Goal: Task Accomplishment & Management: Use online tool/utility

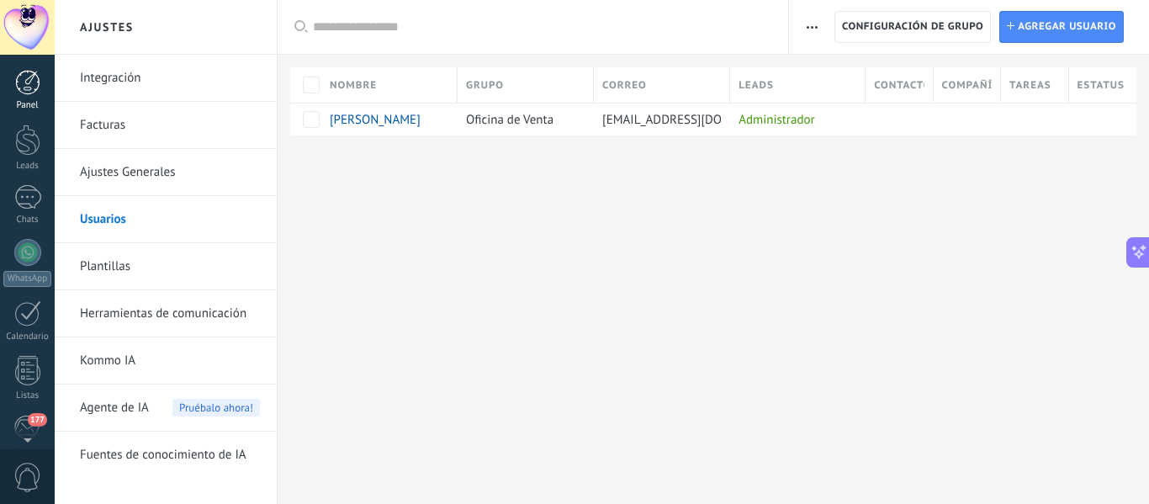
click at [34, 81] on div at bounding box center [27, 82] width 25 height 25
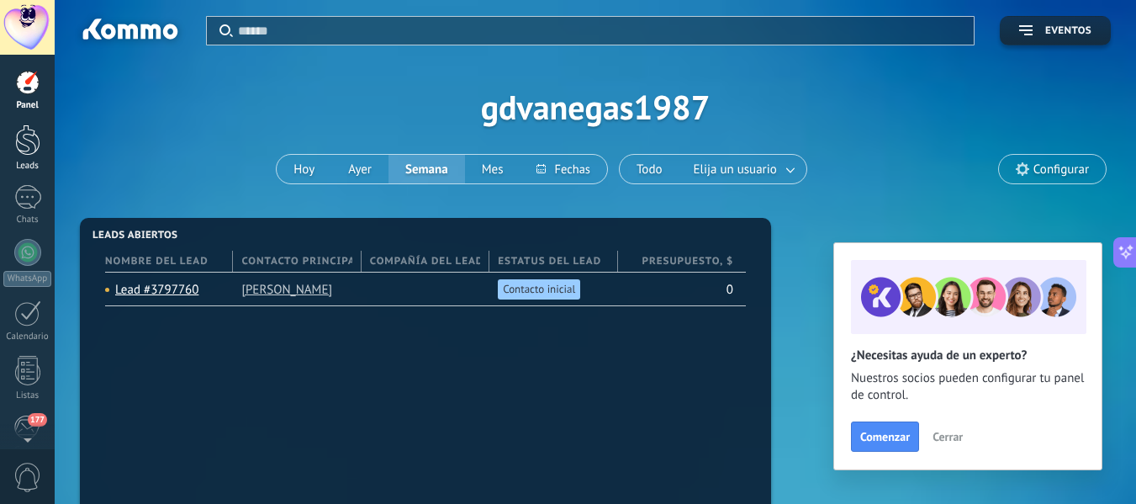
click at [22, 146] on div at bounding box center [27, 139] width 25 height 31
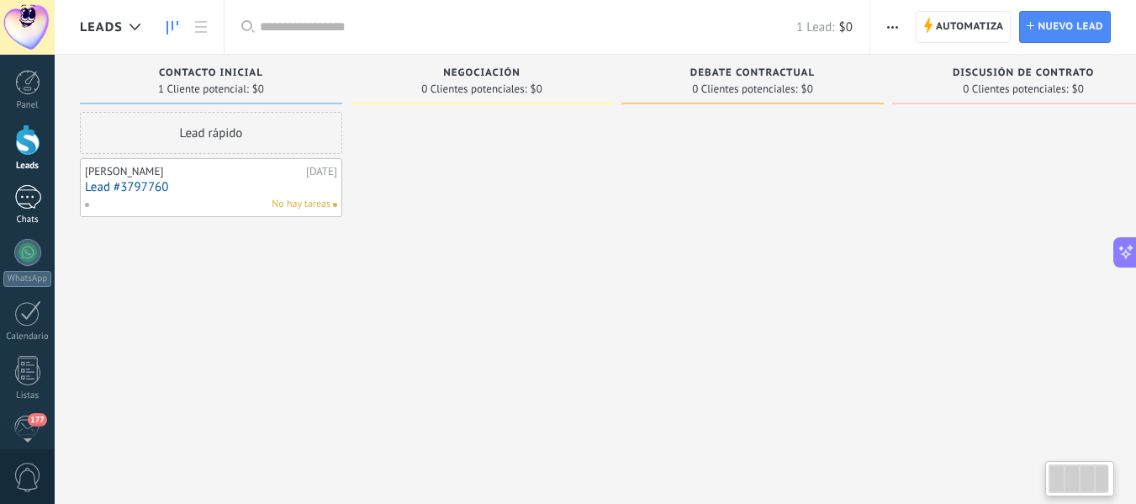
click at [24, 193] on div at bounding box center [27, 197] width 27 height 24
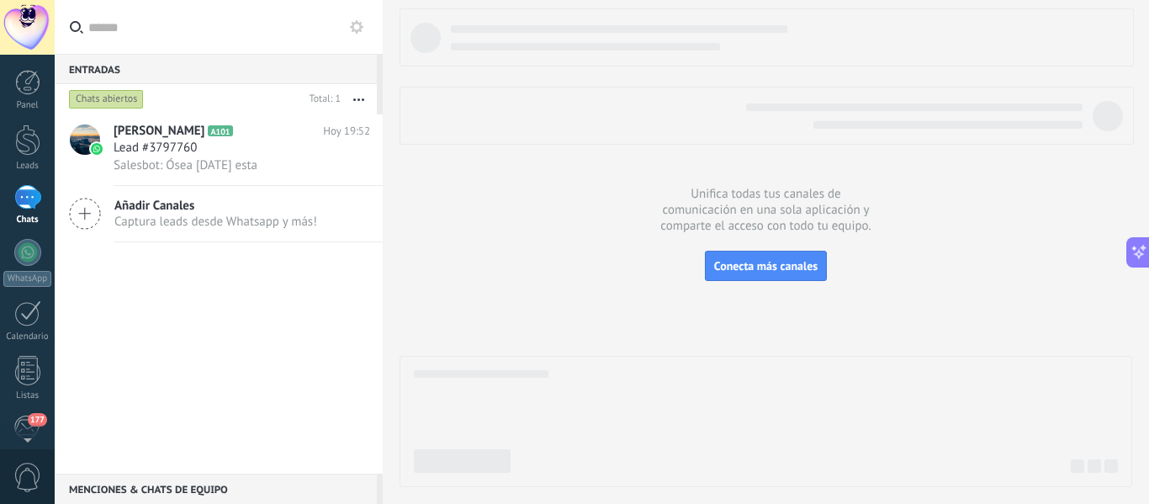
click at [19, 193] on div at bounding box center [27, 197] width 27 height 24
click at [27, 252] on div at bounding box center [27, 252] width 27 height 27
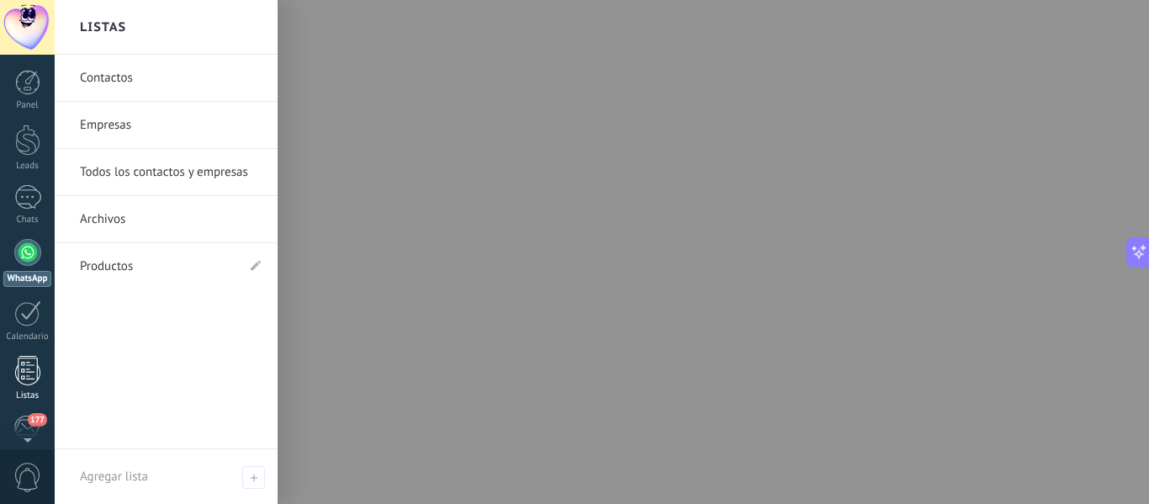
click at [31, 373] on div at bounding box center [27, 370] width 25 height 29
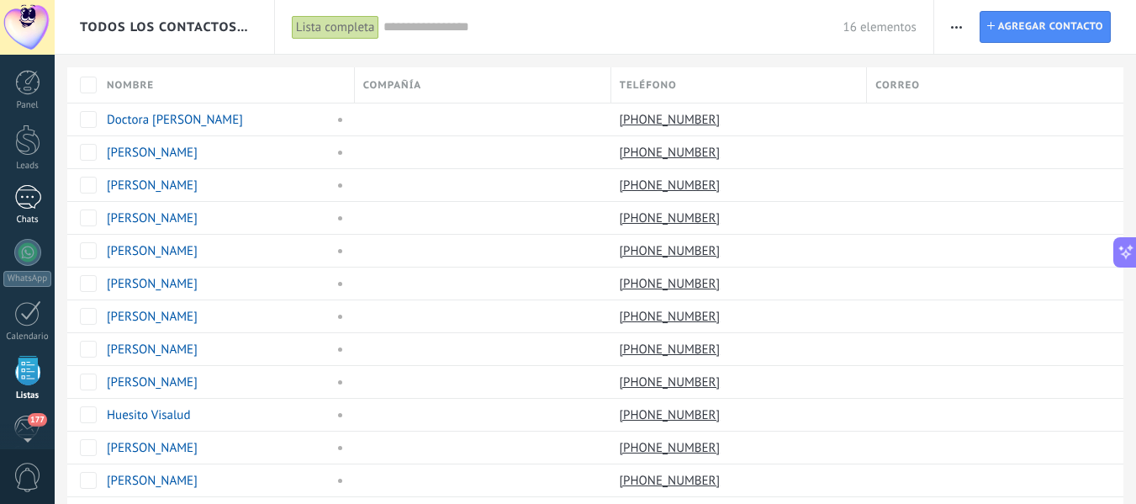
click at [27, 199] on div at bounding box center [27, 197] width 27 height 24
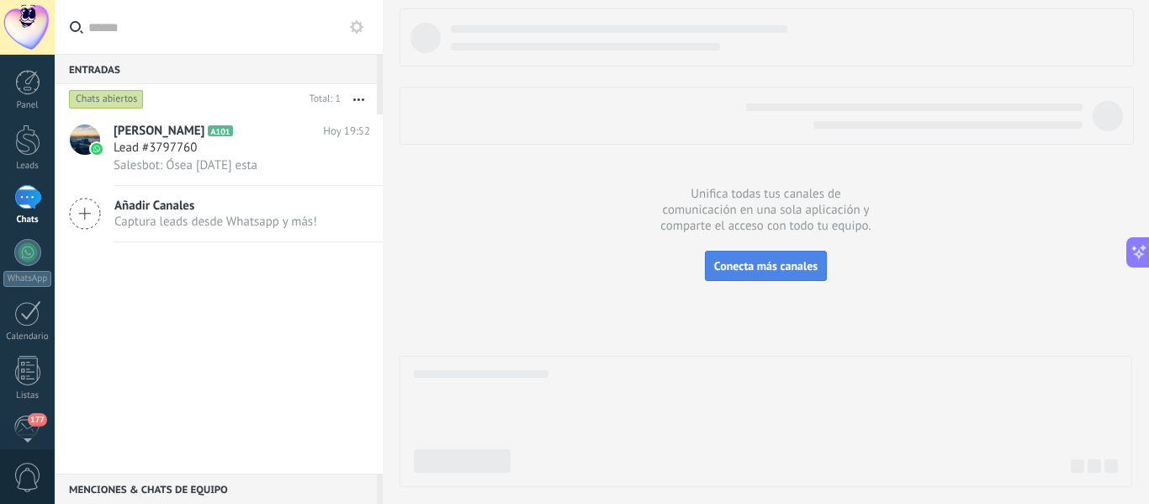
click at [775, 262] on span "Conecta más canales" at bounding box center [765, 265] width 103 height 15
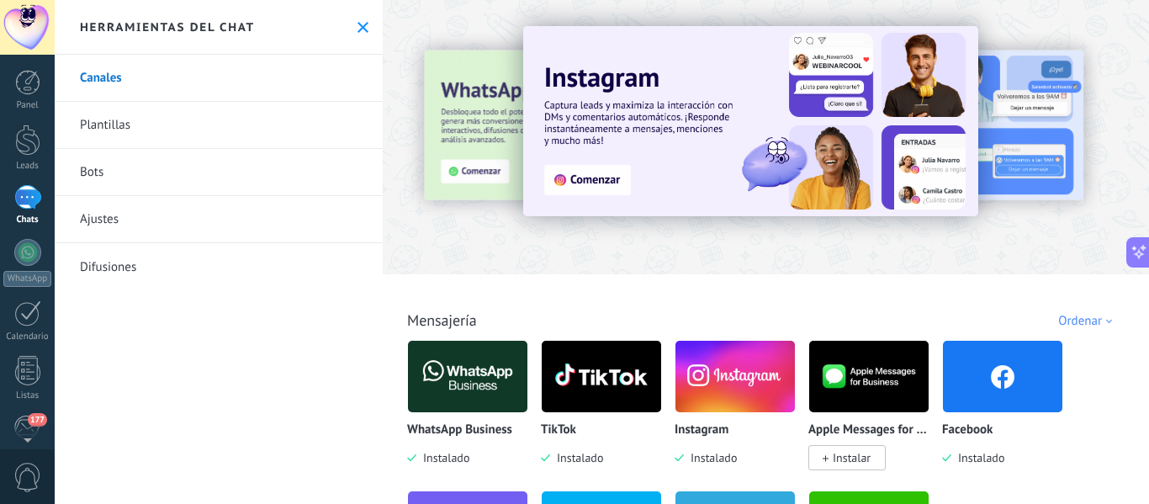
click at [117, 184] on link "Bots" at bounding box center [219, 172] width 328 height 47
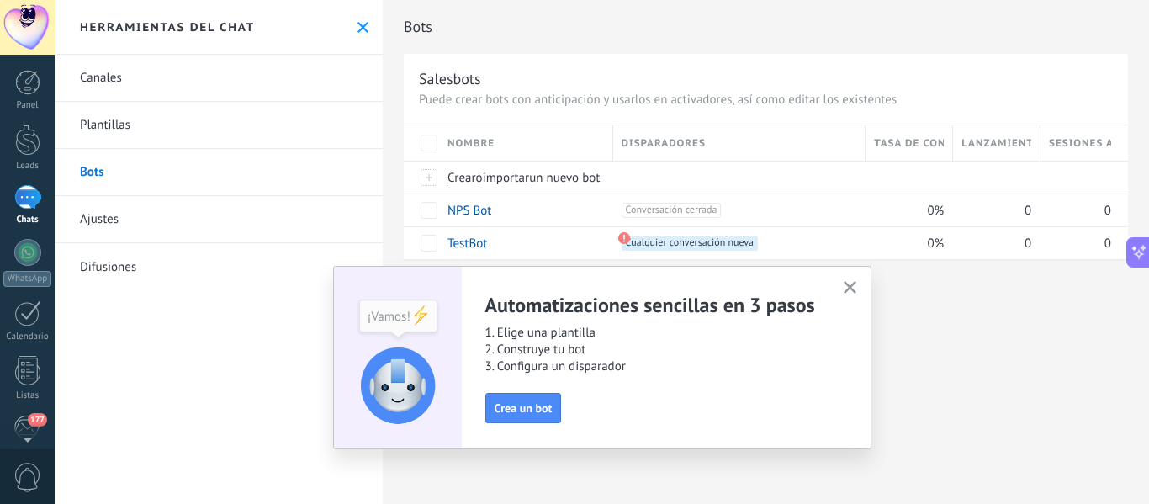
click at [183, 113] on link "Plantillas" at bounding box center [219, 125] width 328 height 47
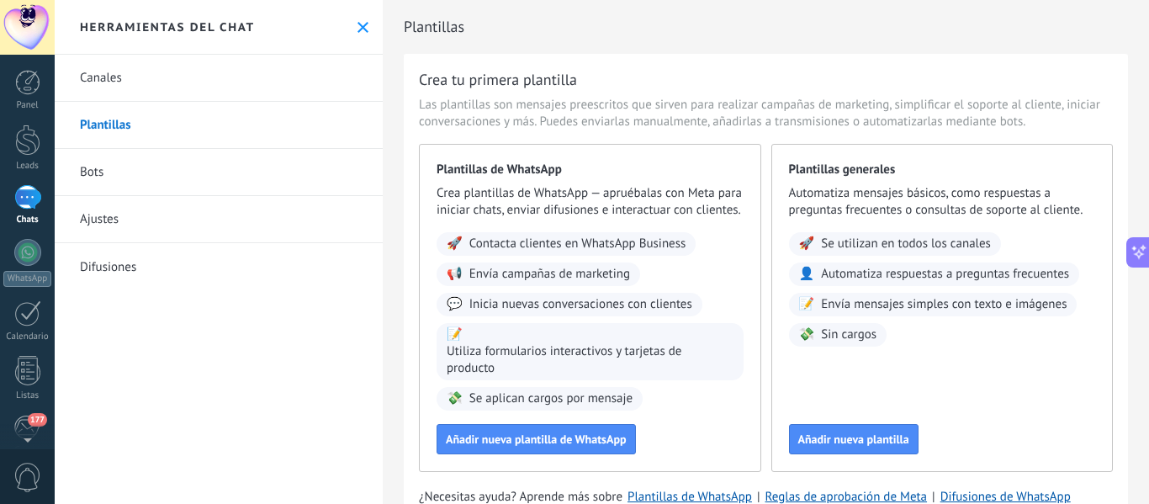
scroll to position [79, 0]
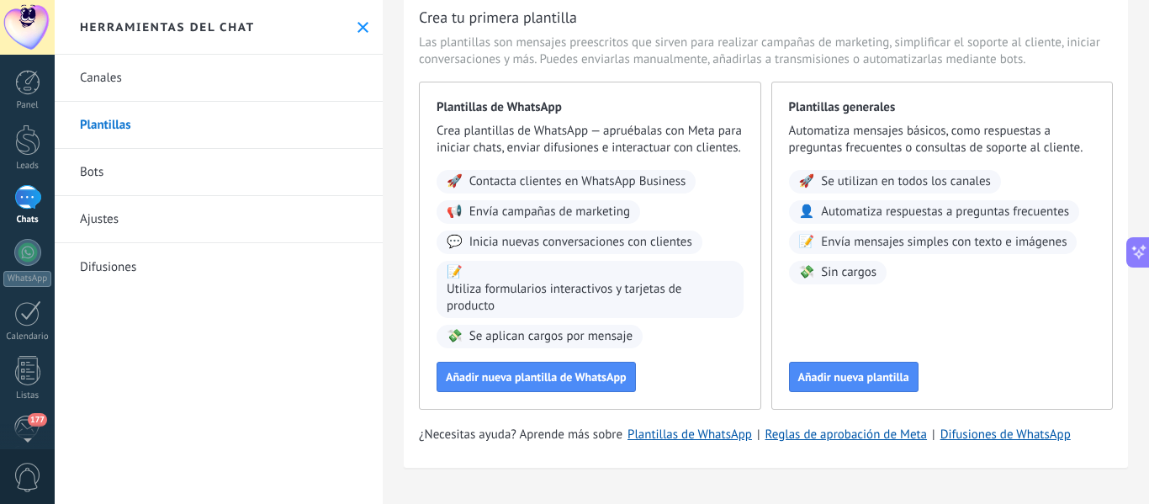
click at [143, 268] on link "Difusiones" at bounding box center [219, 266] width 328 height 47
